Goal: Task Accomplishment & Management: Manage account settings

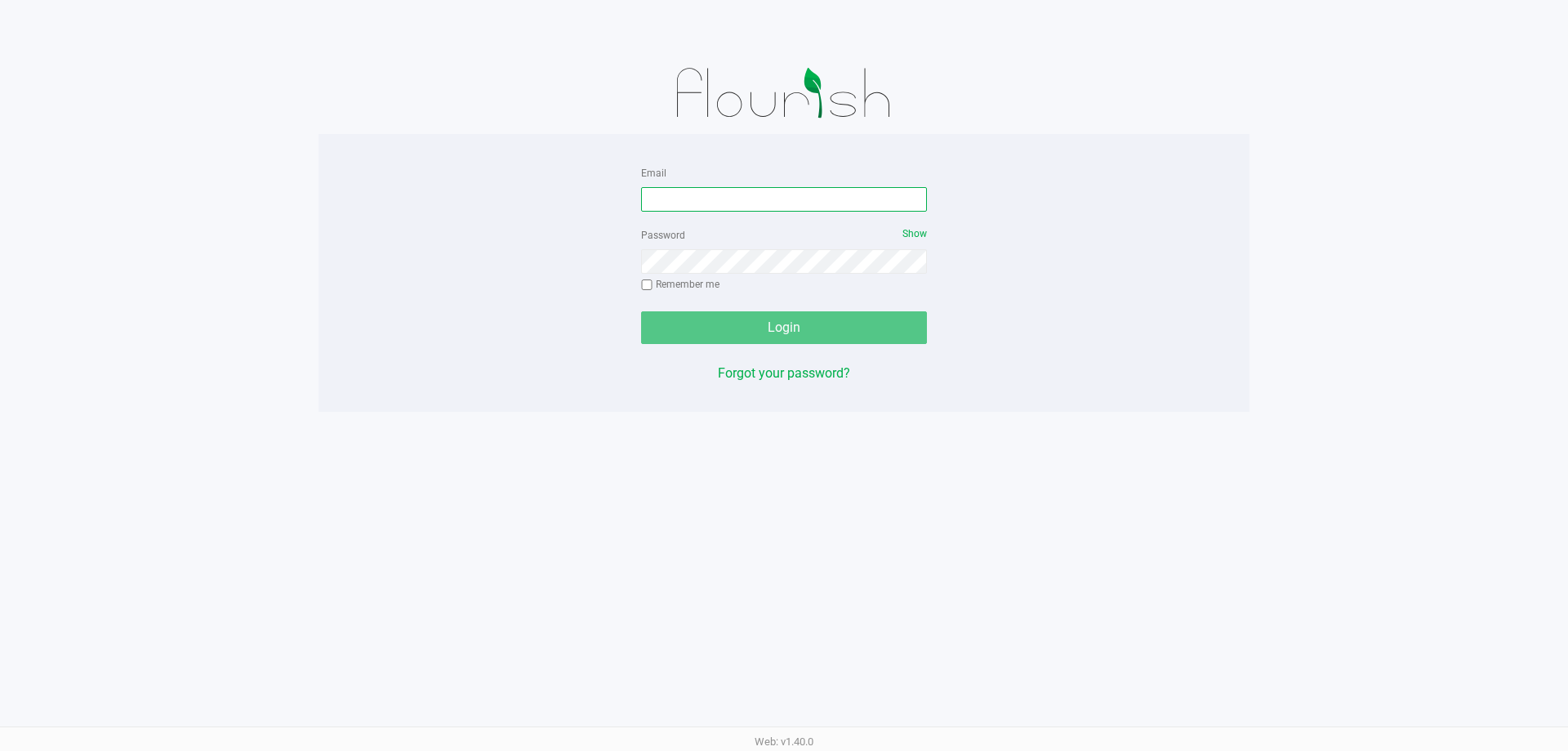
click at [823, 198] on input "Email" at bounding box center [784, 199] width 286 height 25
type input "[PERSON_NAME][EMAIL_ADDRESS][DOMAIN_NAME]"
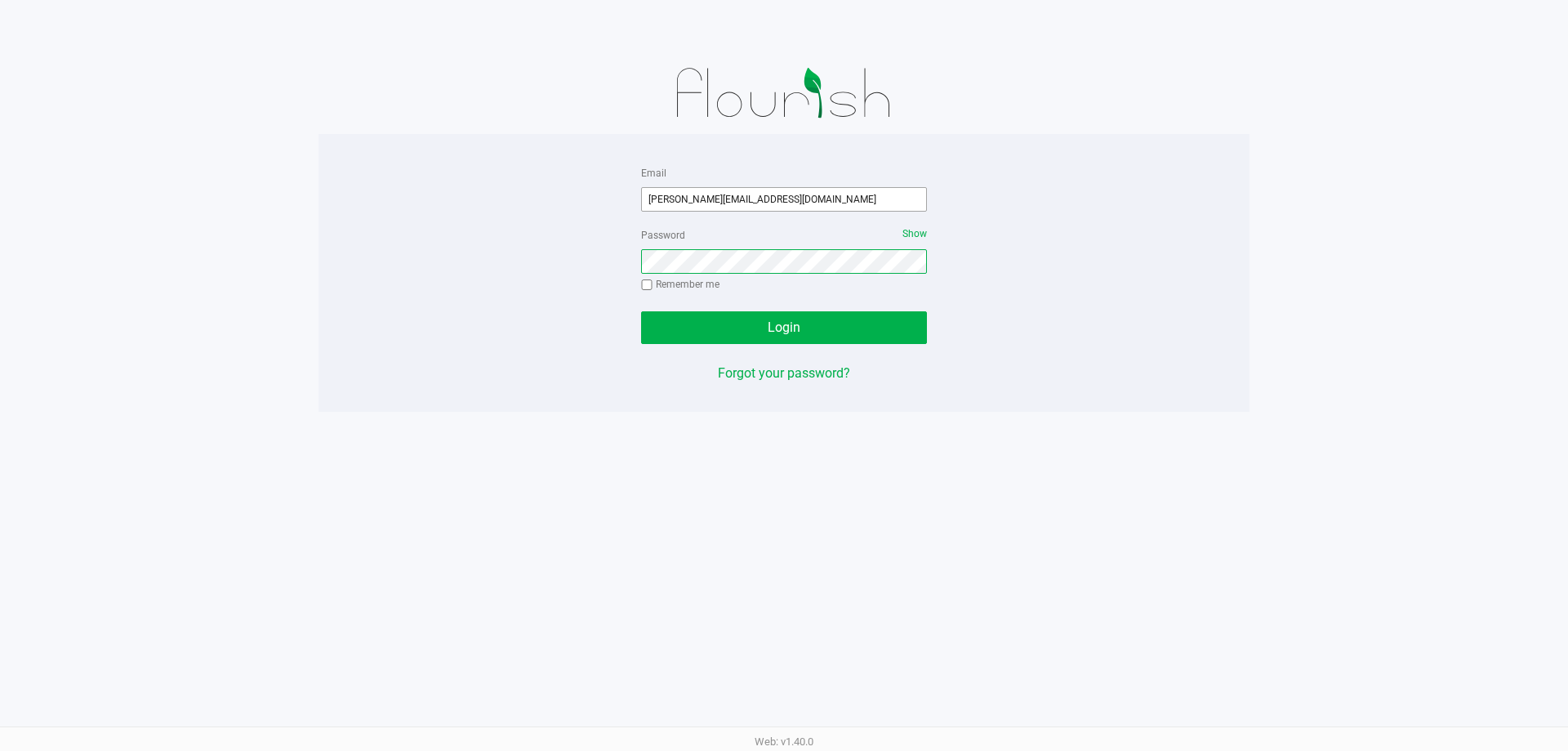
click at [642, 311] on button "Login" at bounding box center [784, 328] width 286 height 32
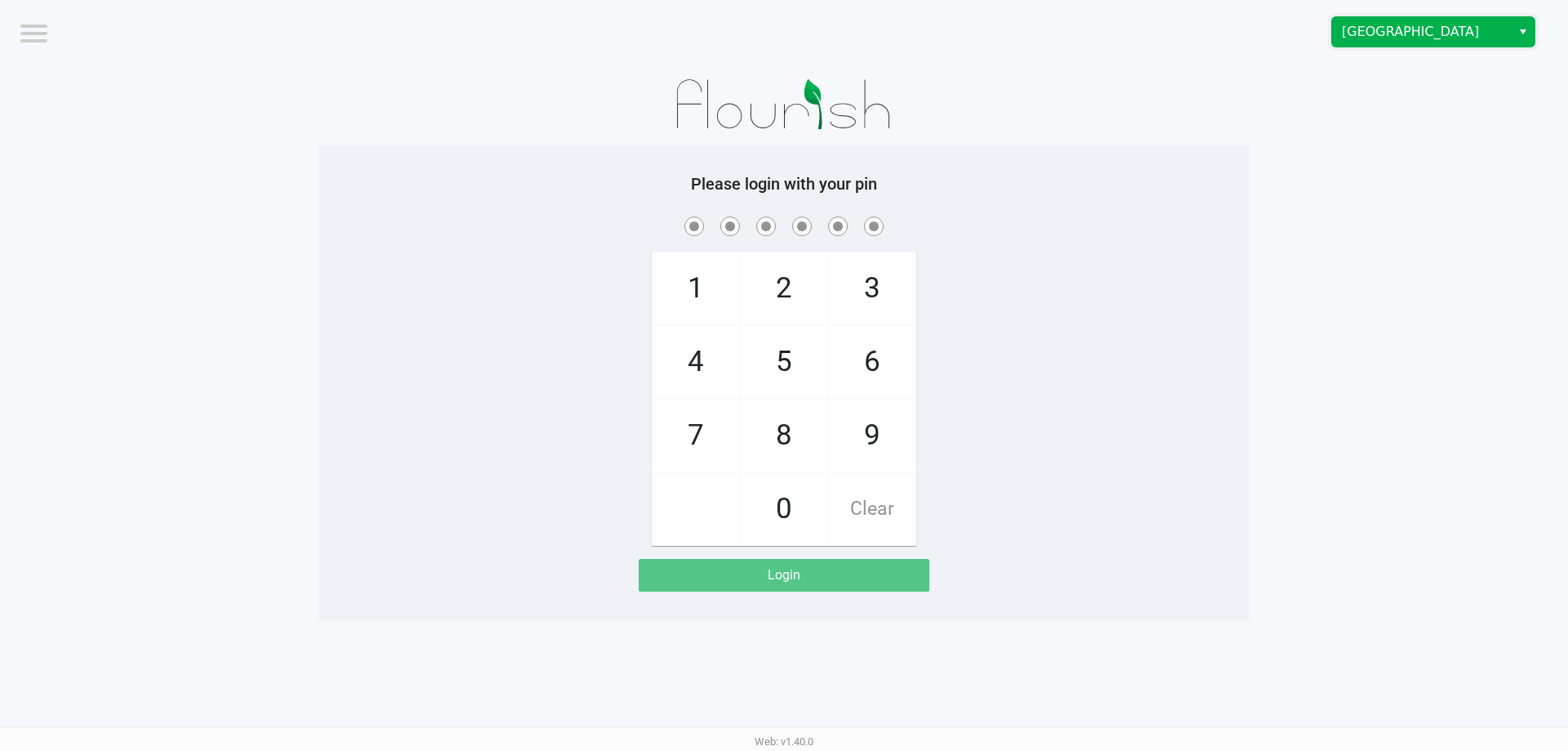
click at [1399, 29] on span "[GEOGRAPHIC_DATA]" at bounding box center [1421, 32] width 160 height 20
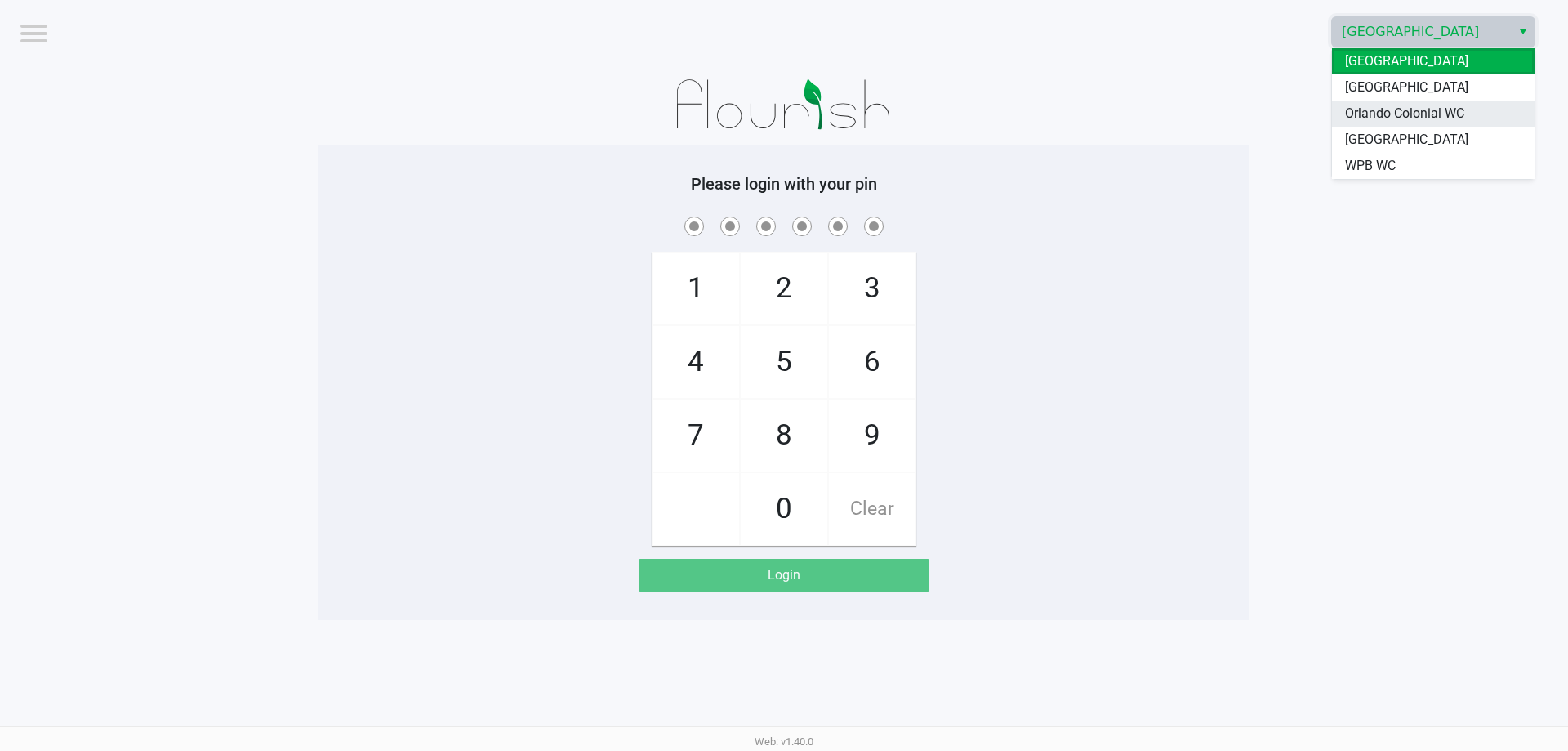
click at [1372, 101] on li "Orlando Colonial WC" at bounding box center [1433, 114] width 202 height 26
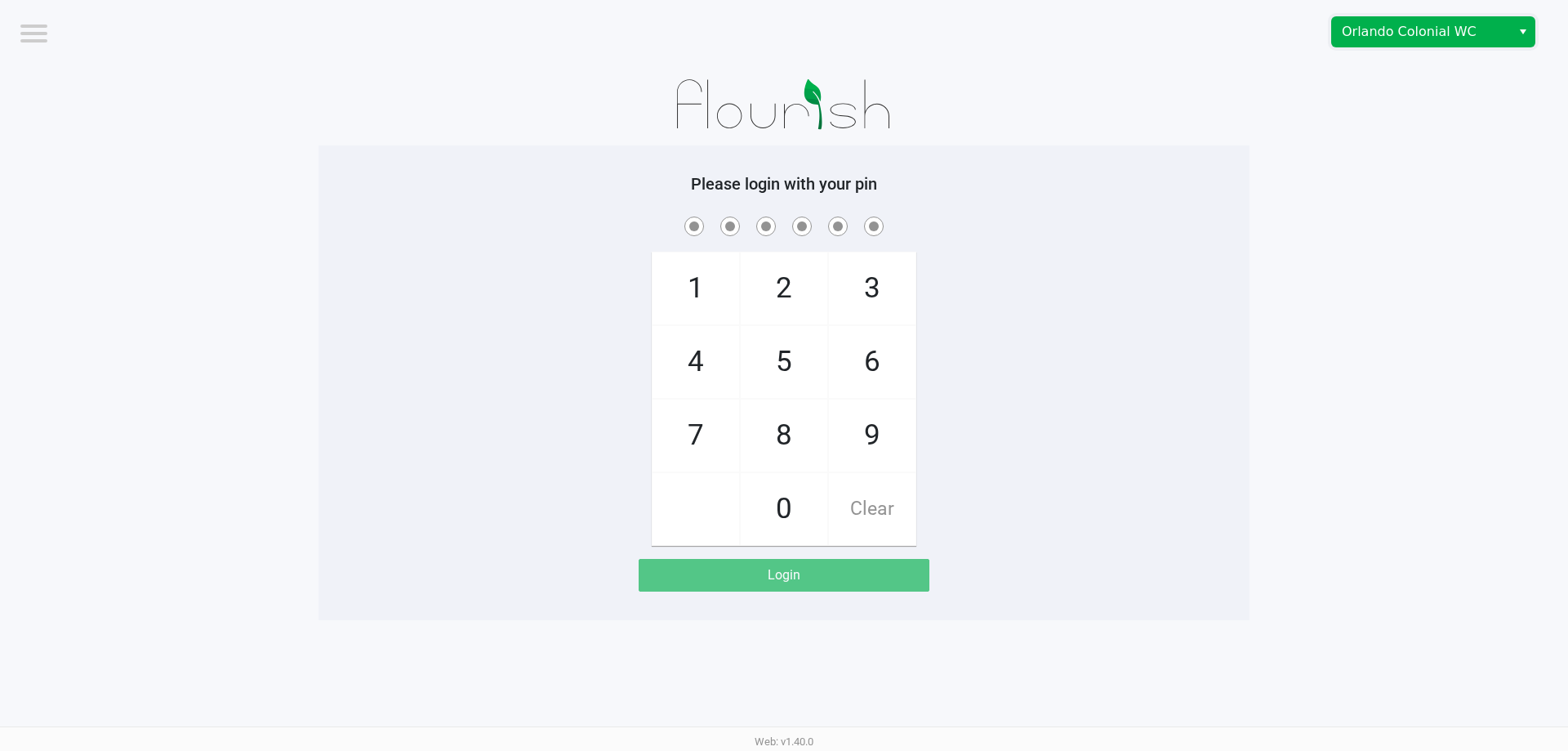
click at [1380, 36] on span "Orlando Colonial WC" at bounding box center [1421, 32] width 160 height 20
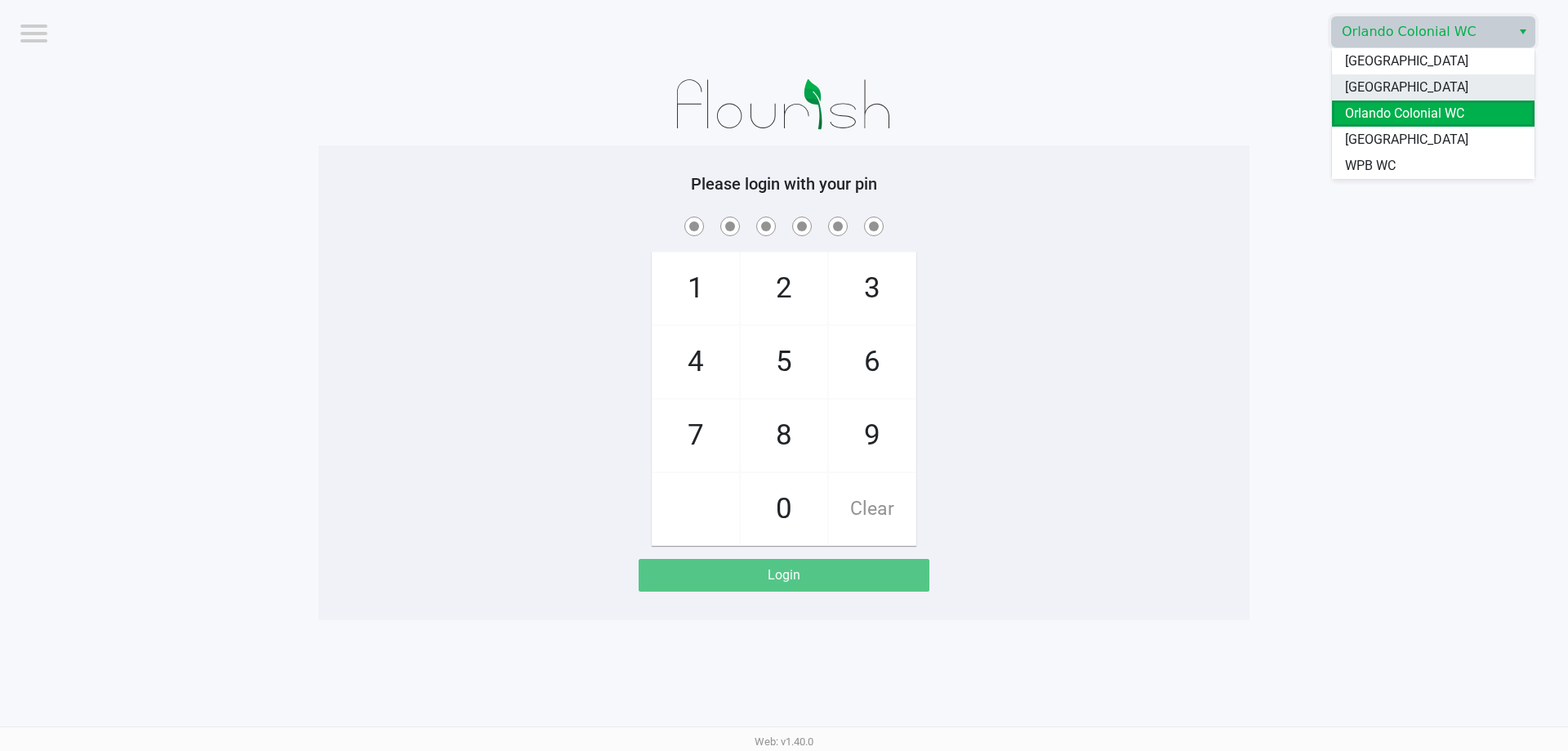
click at [1365, 86] on span "[GEOGRAPHIC_DATA]" at bounding box center [1407, 87] width 124 height 20
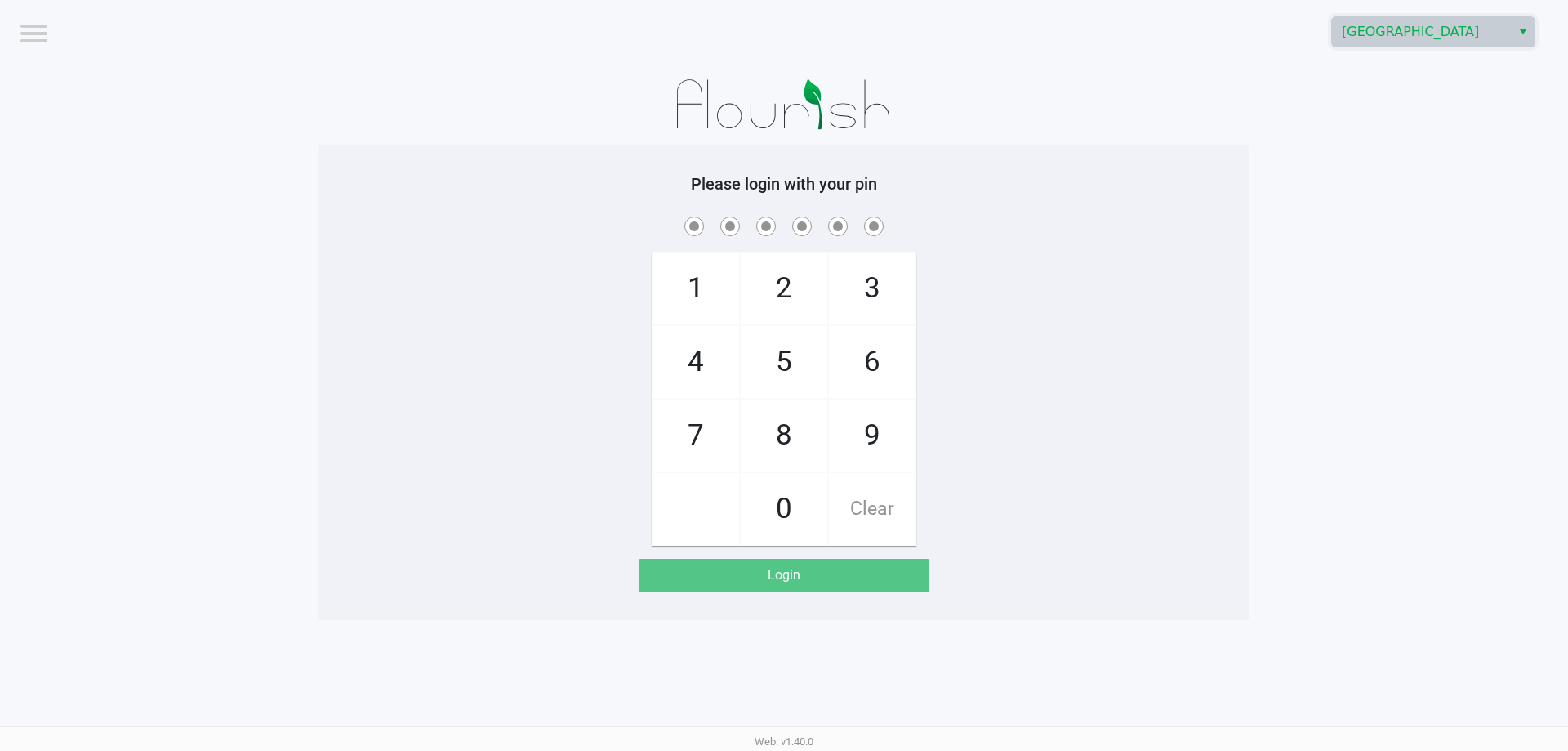
click at [1270, 144] on app-pos-login-wrapper "Logout [GEOGRAPHIC_DATA] WC Please login with your pin 1 4 7 2 5 8 0 3 6 9 Clea…" at bounding box center [784, 310] width 1568 height 620
